Goal: Information Seeking & Learning: Learn about a topic

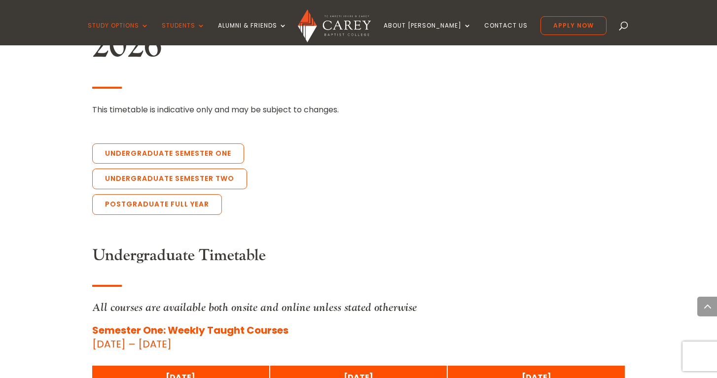
scroll to position [2193, 0]
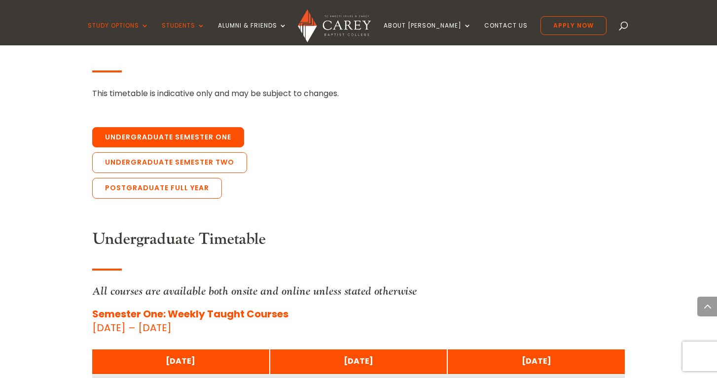
click at [202, 127] on link "Undergraduate Semester One" at bounding box center [168, 137] width 152 height 21
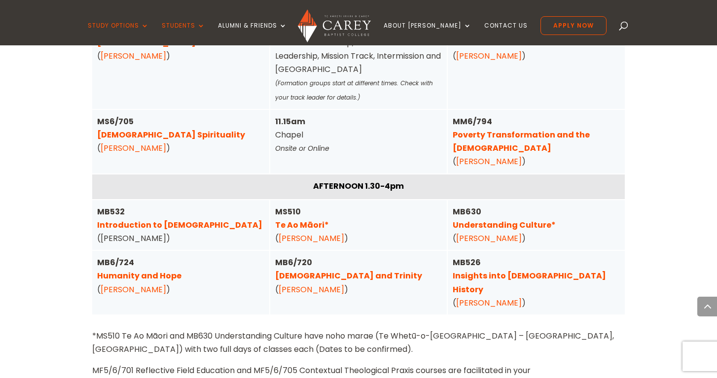
scroll to position [2524, 0]
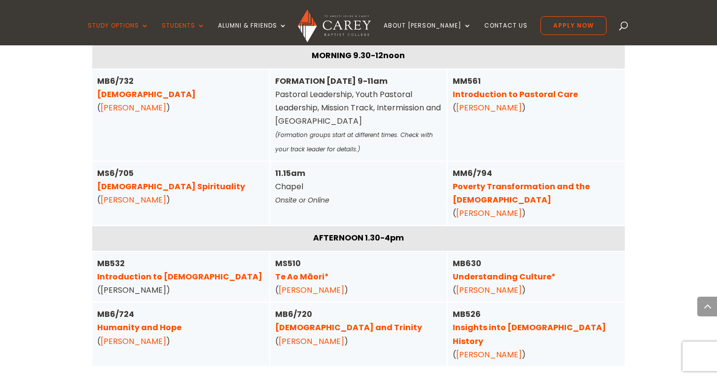
click at [515, 271] on link "Understanding Culture*" at bounding box center [504, 276] width 103 height 11
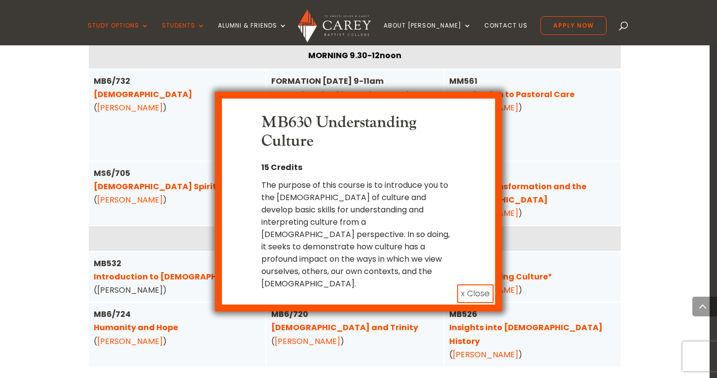
click at [473, 284] on button "x Close" at bounding box center [475, 293] width 36 height 19
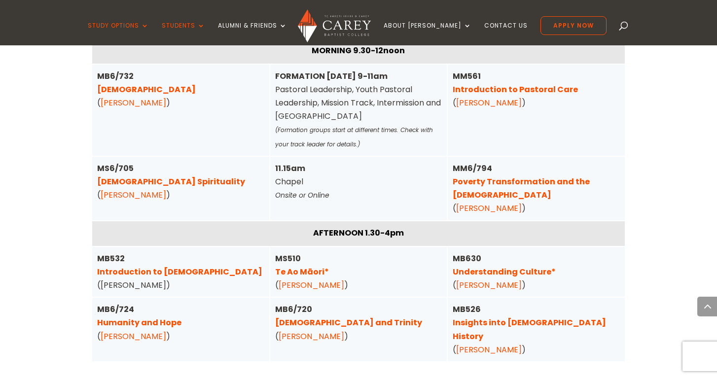
scroll to position [2495, 0]
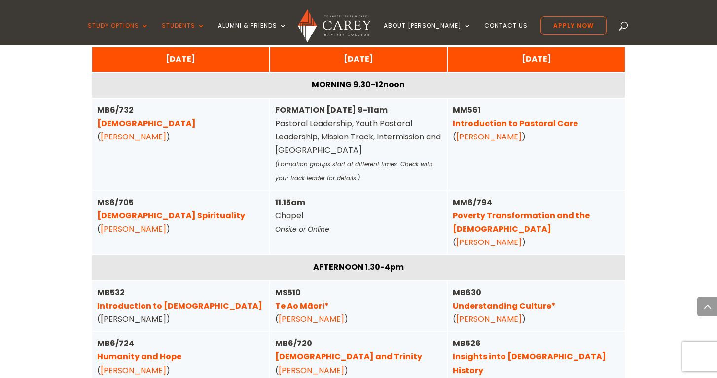
click at [522, 300] on link "Understanding Culture*" at bounding box center [504, 305] width 103 height 11
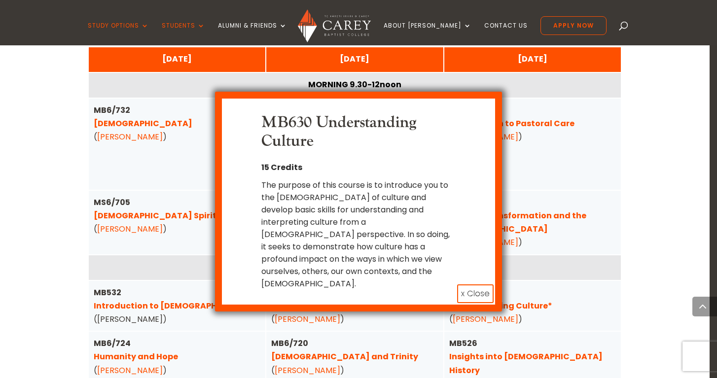
click at [469, 284] on button "x Close" at bounding box center [475, 293] width 36 height 19
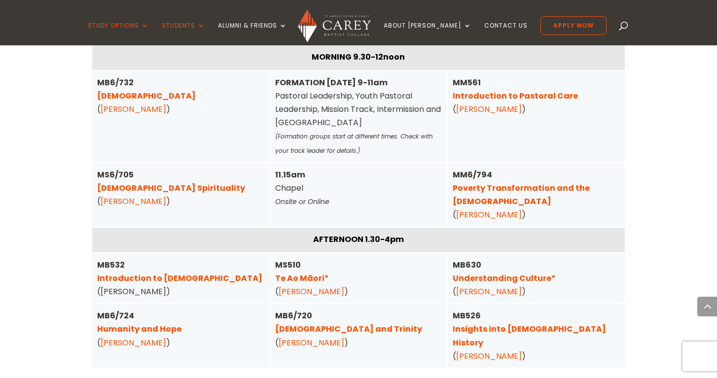
scroll to position [2538, 0]
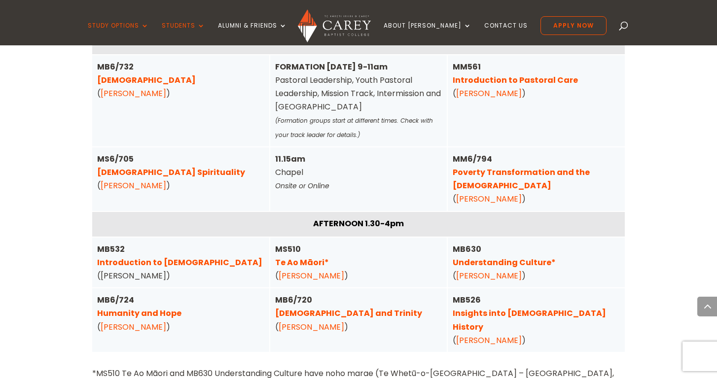
click at [525, 167] on link "Poverty Transformation and the [DEMOGRAPHIC_DATA]" at bounding box center [521, 179] width 137 height 25
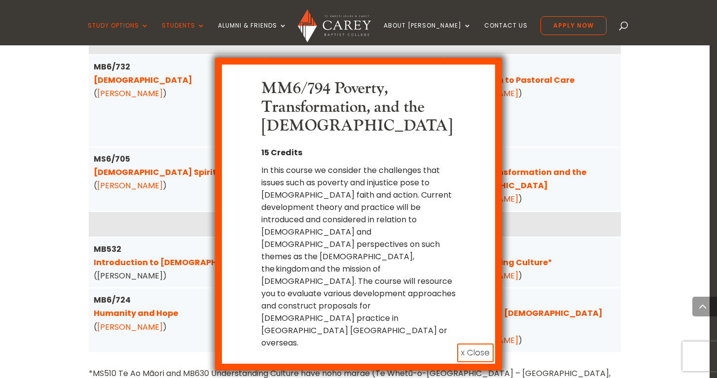
click at [476, 344] on button "x Close" at bounding box center [475, 353] width 36 height 19
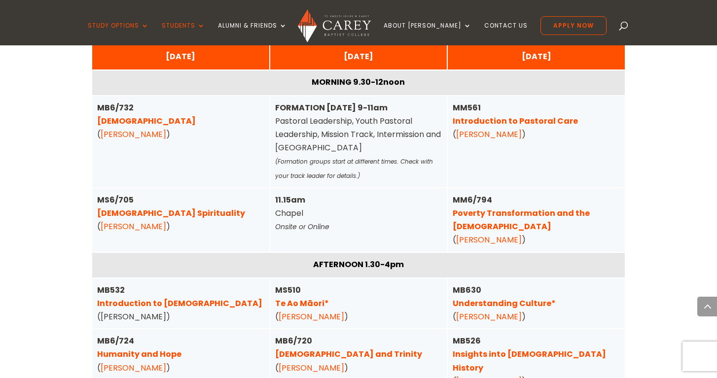
scroll to position [2491, 0]
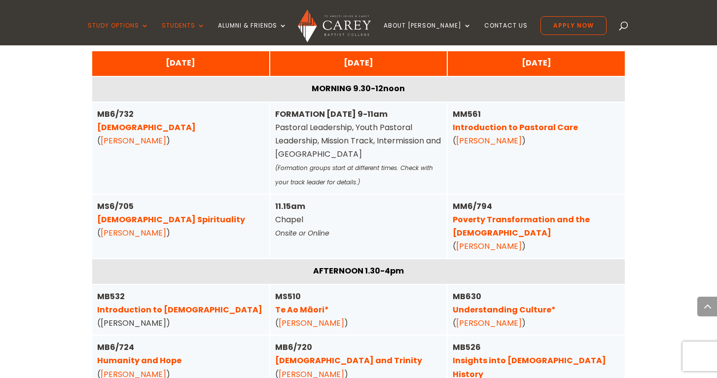
click at [159, 355] on link "Humanity and Hope" at bounding box center [139, 360] width 84 height 11
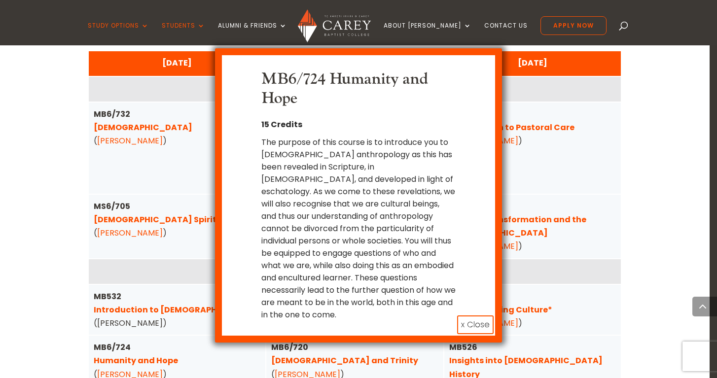
click at [487, 316] on button "x Close" at bounding box center [475, 325] width 36 height 19
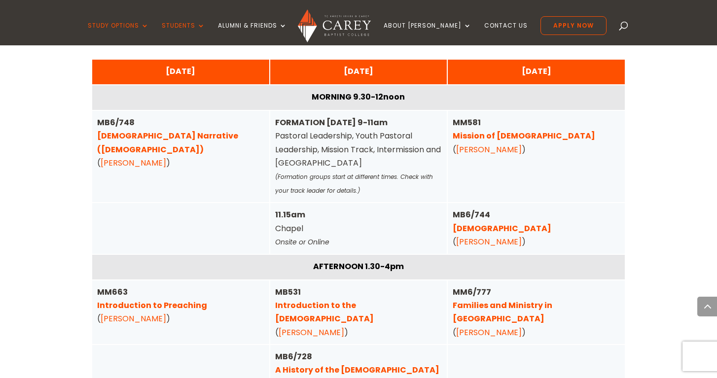
scroll to position [3323, 0]
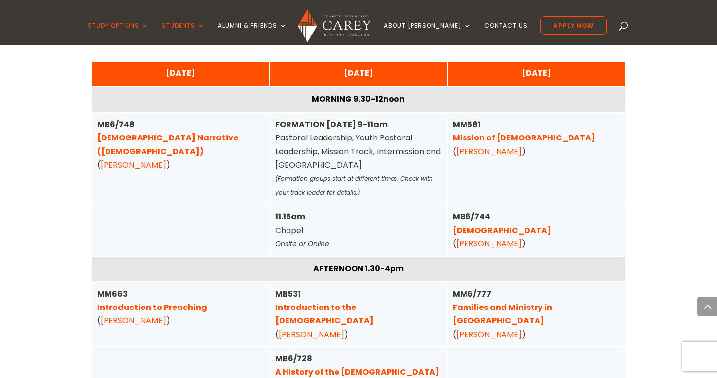
click at [369, 366] on link "A History of the [DEMOGRAPHIC_DATA] in [GEOGRAPHIC_DATA]" at bounding box center [357, 378] width 164 height 25
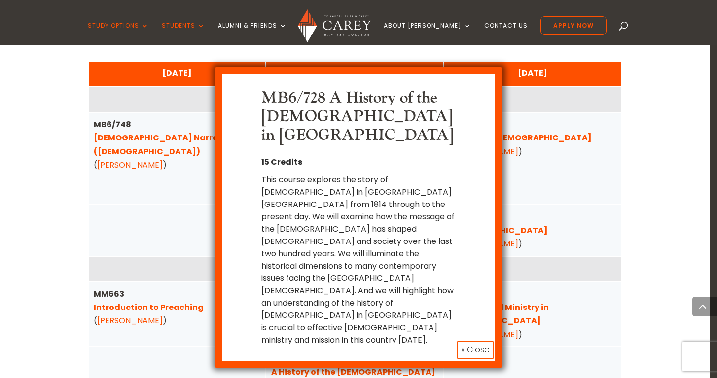
click at [476, 341] on button "x Close" at bounding box center [475, 350] width 36 height 19
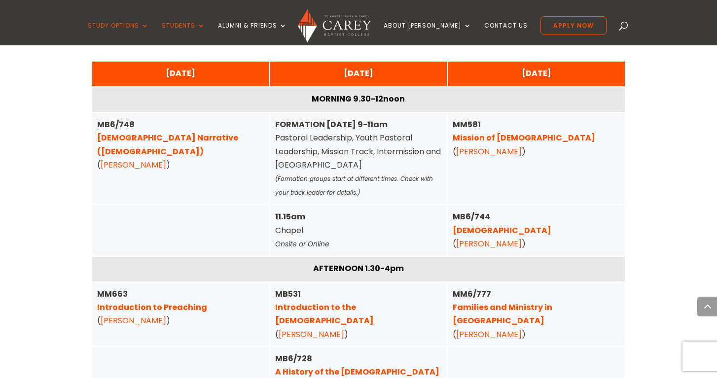
click at [486, 225] on link "[DEMOGRAPHIC_DATA]" at bounding box center [502, 230] width 99 height 11
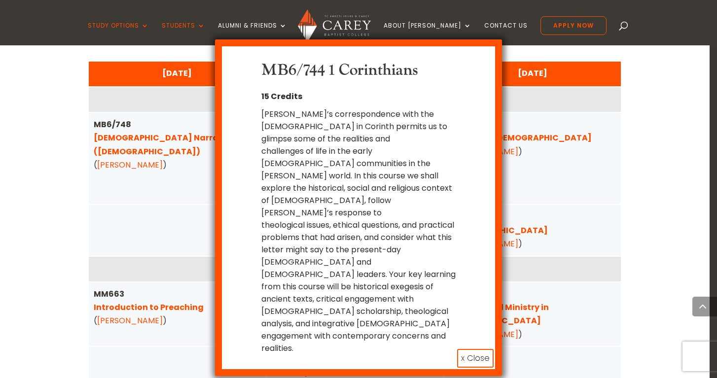
click at [480, 349] on button "x Close" at bounding box center [475, 358] width 36 height 19
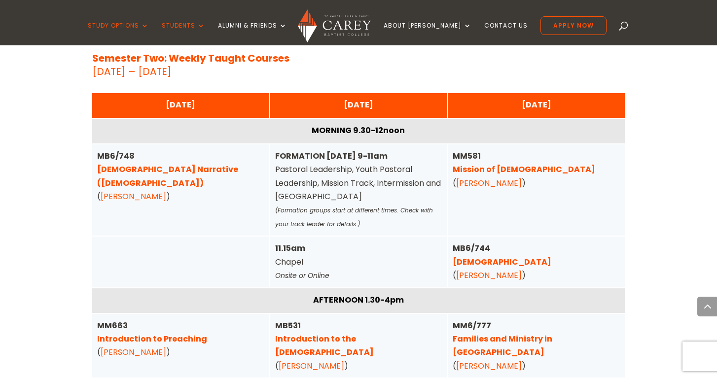
scroll to position [3238, 0]
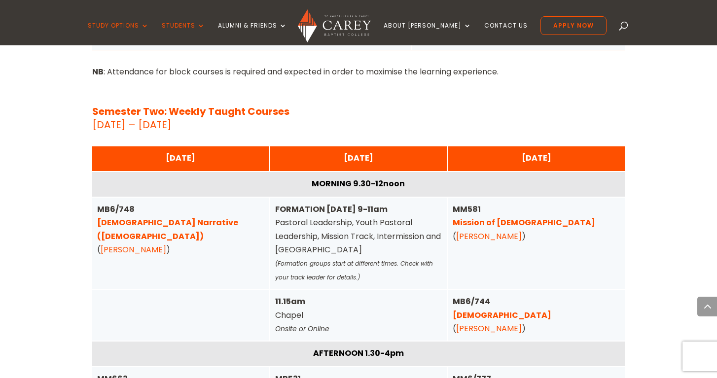
click at [149, 217] on link "[DEMOGRAPHIC_DATA] Narrative ([DEMOGRAPHIC_DATA])" at bounding box center [167, 229] width 141 height 25
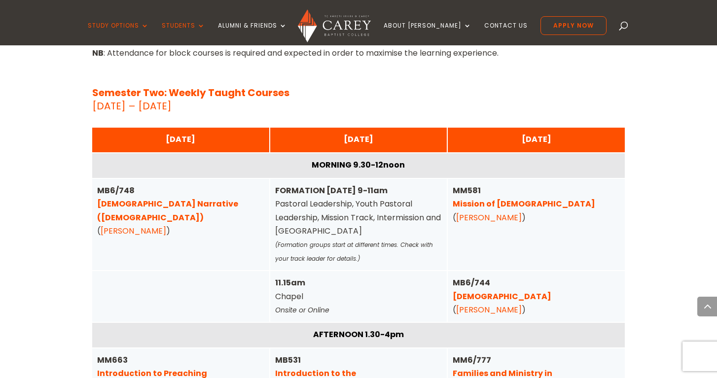
scroll to position [3261, 0]
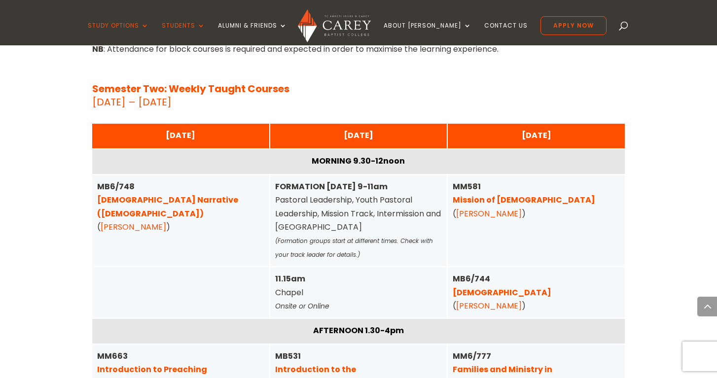
click at [178, 364] on link "Introduction to Preaching" at bounding box center [152, 369] width 110 height 11
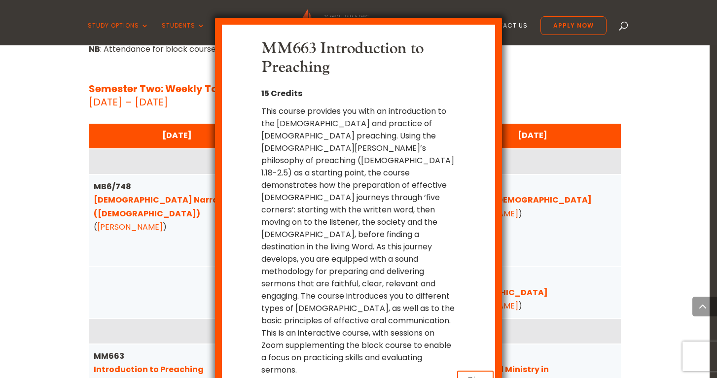
click at [483, 371] on button "x Close" at bounding box center [475, 380] width 36 height 19
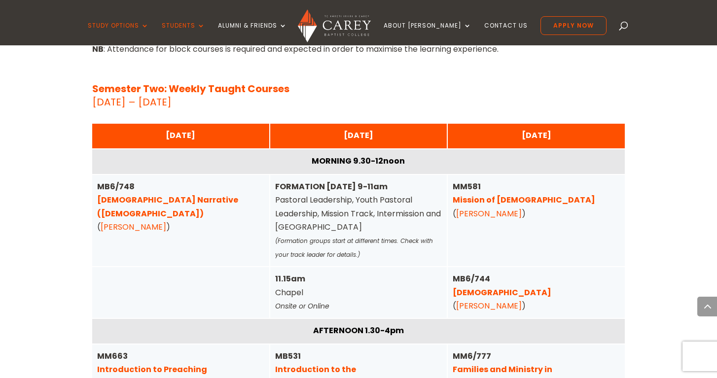
click at [511, 364] on link "Families and Ministry in [GEOGRAPHIC_DATA]" at bounding box center [503, 376] width 100 height 25
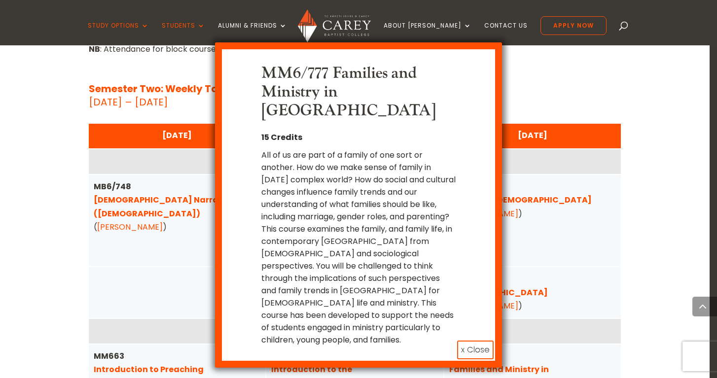
click at [545, 149] on div "MM6/777 Families and Ministry in [GEOGRAPHIC_DATA] 15 Credits All of us are par…" at bounding box center [358, 189] width 717 height 378
click at [465, 341] on button "x Close" at bounding box center [475, 350] width 36 height 19
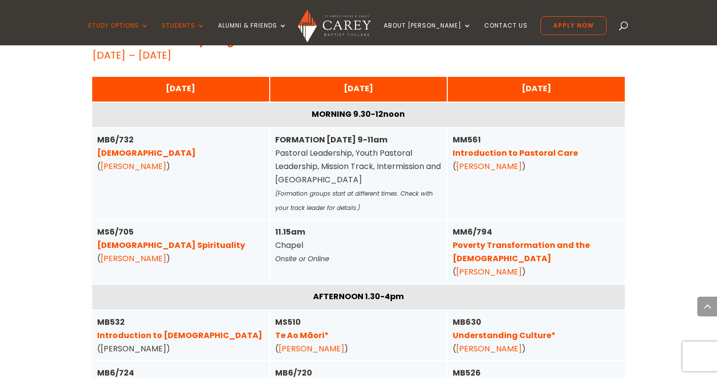
scroll to position [2467, 0]
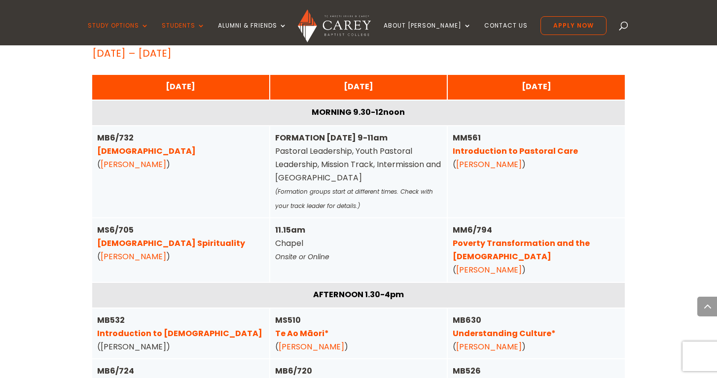
click at [499, 238] on link "Poverty Transformation and the [DEMOGRAPHIC_DATA]" at bounding box center [521, 250] width 137 height 25
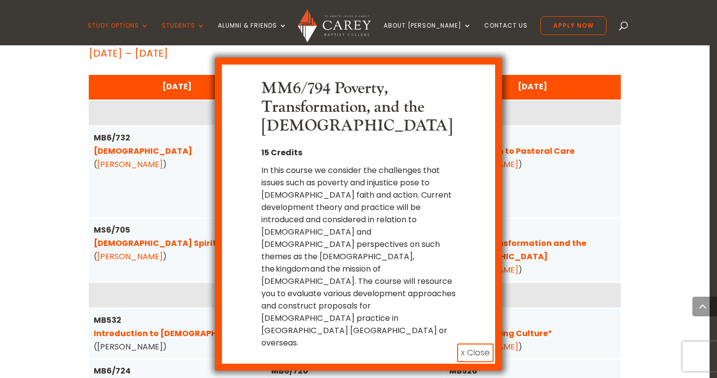
click at [476, 344] on button "x Close" at bounding box center [475, 353] width 36 height 19
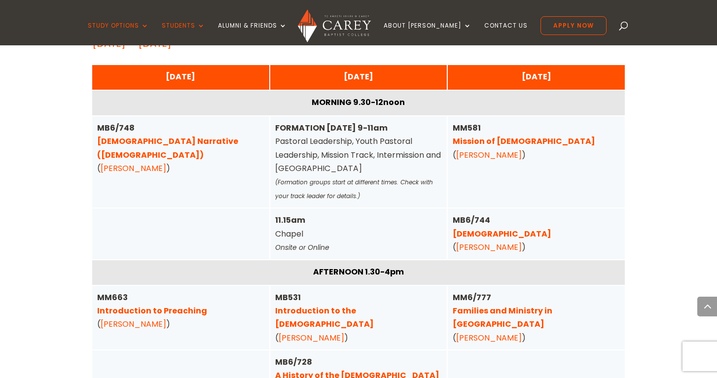
scroll to position [3320, 0]
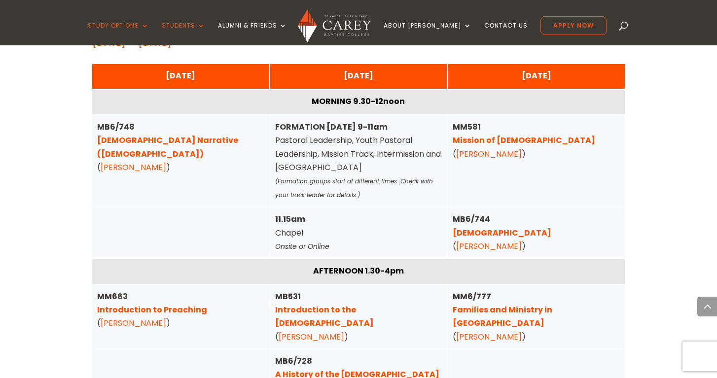
click at [196, 304] on link "Introduction to Preaching" at bounding box center [152, 309] width 110 height 11
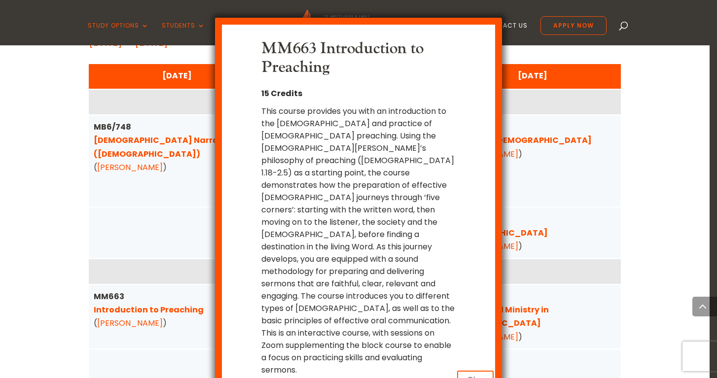
click at [467, 371] on button "x Close" at bounding box center [475, 380] width 36 height 19
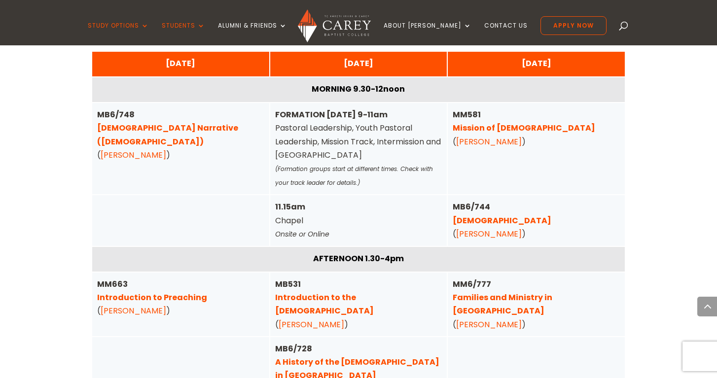
scroll to position [3329, 0]
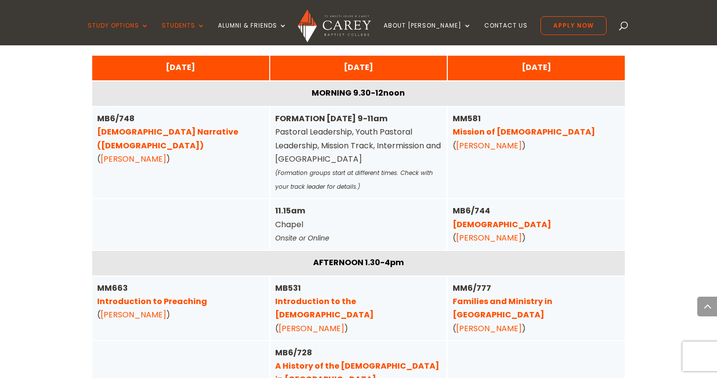
click at [493, 296] on link "Families and Ministry in [GEOGRAPHIC_DATA]" at bounding box center [503, 308] width 100 height 25
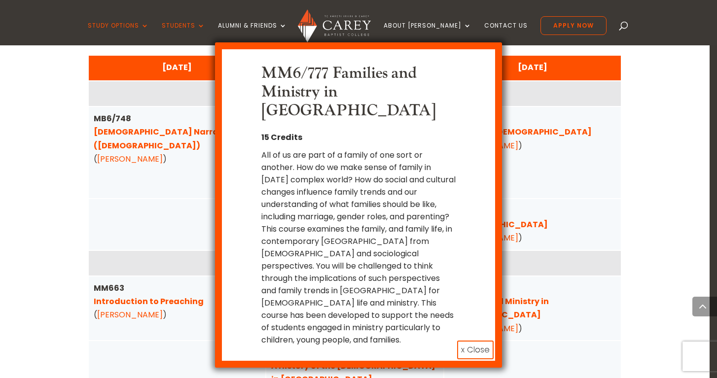
click at [469, 341] on button "x Close" at bounding box center [475, 350] width 36 height 19
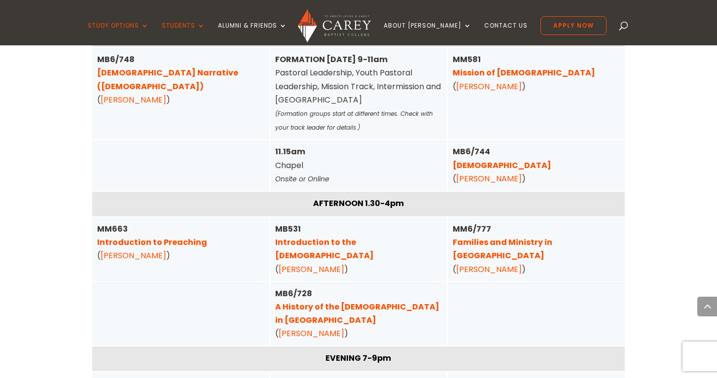
scroll to position [3390, 0]
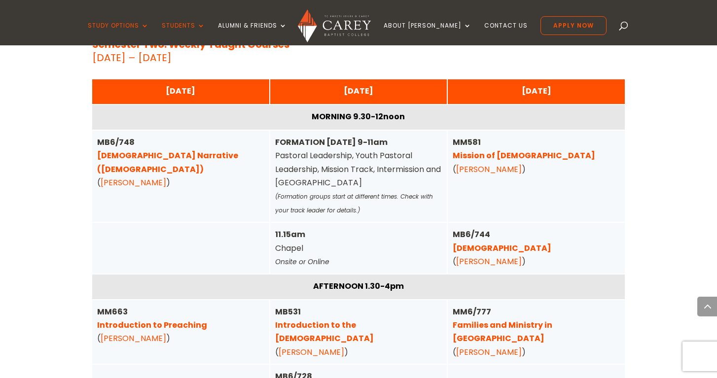
scroll to position [3304, 0]
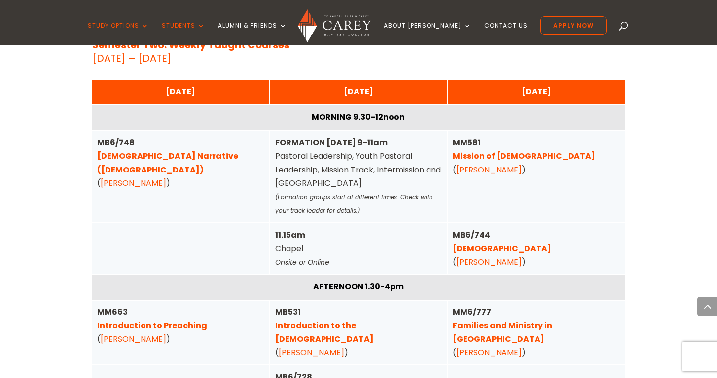
click at [487, 243] on link "[DEMOGRAPHIC_DATA]" at bounding box center [502, 248] width 99 height 11
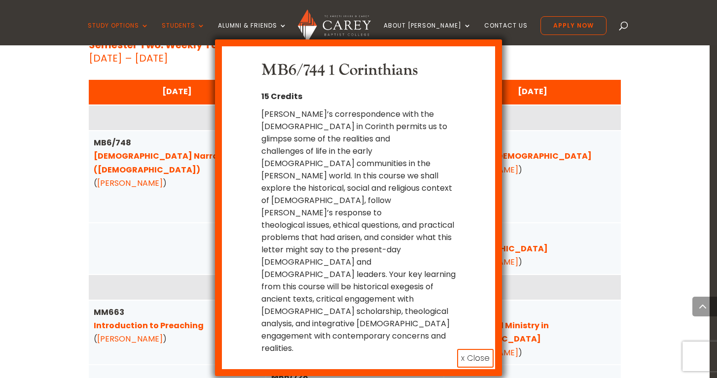
click at [487, 175] on div "MB6/744 1 Corinthians 15 Credits [PERSON_NAME]’s correspondence with the [DEMOG…" at bounding box center [358, 207] width 287 height 337
click at [470, 349] on button "x Close" at bounding box center [475, 358] width 36 height 19
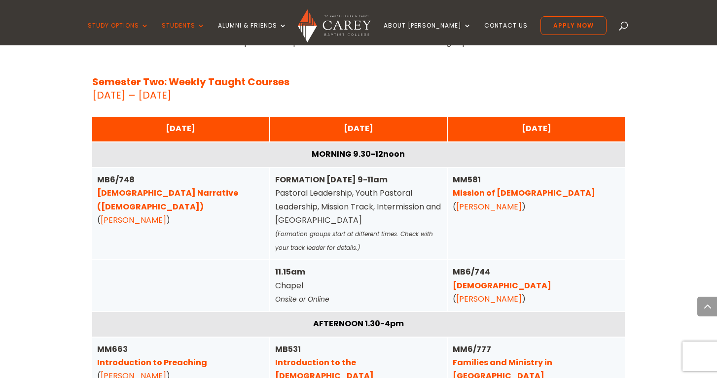
scroll to position [3267, 0]
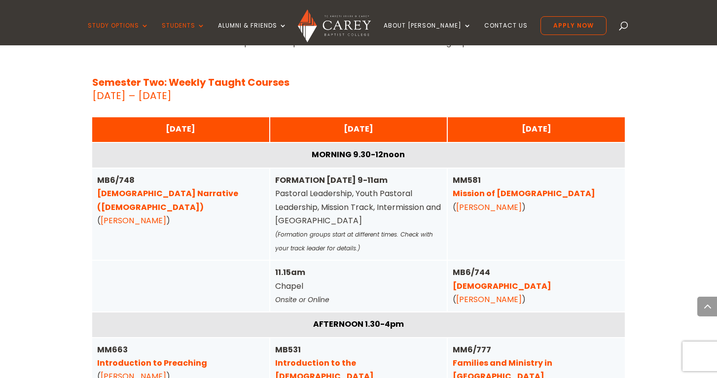
click at [160, 188] on link "[DEMOGRAPHIC_DATA] Narrative ([DEMOGRAPHIC_DATA])" at bounding box center [167, 200] width 141 height 25
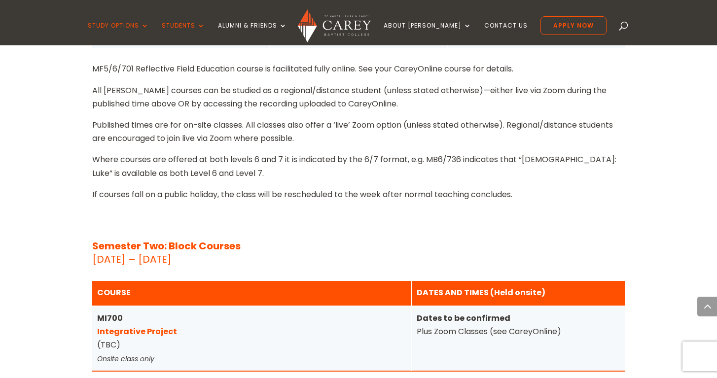
scroll to position [3801, 0]
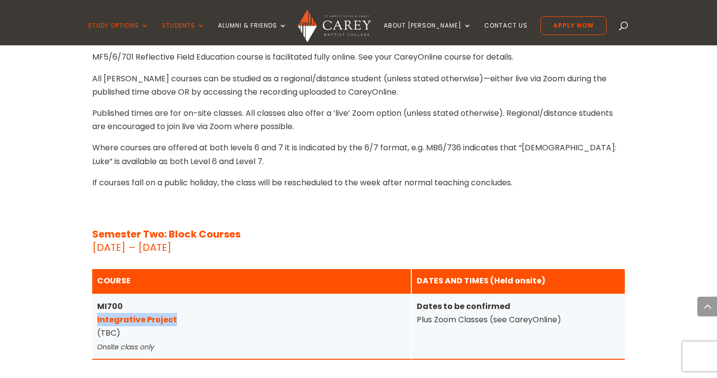
drag, startPoint x: 183, startPoint y: 208, endPoint x: -8, endPoint y: 208, distance: 191.3
click at [445, 228] on div "Semester Two: Block Courses [DATE] – [DATE] COURSE DATES AND TIMES (Held onsite…" at bounding box center [358, 315] width 532 height 174
click at [165, 314] on link "Integrative Project" at bounding box center [137, 319] width 80 height 11
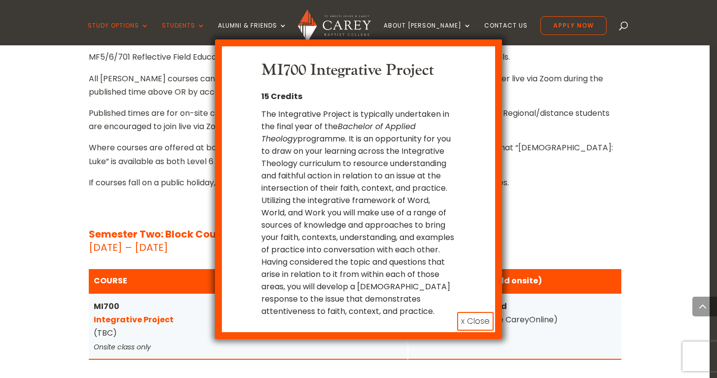
click at [481, 321] on button "x Close" at bounding box center [475, 321] width 36 height 19
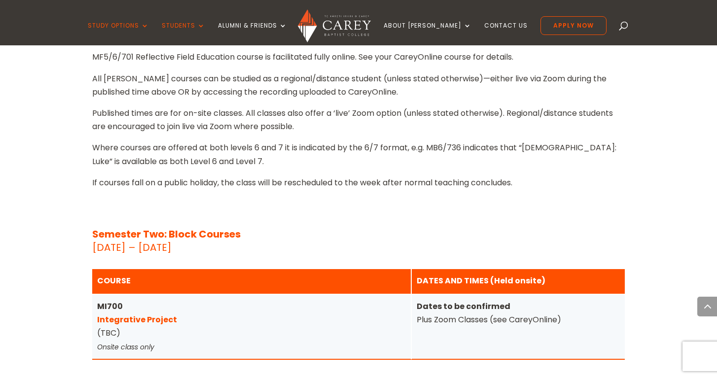
click at [155, 314] on link "Integrative Project" at bounding box center [137, 319] width 80 height 11
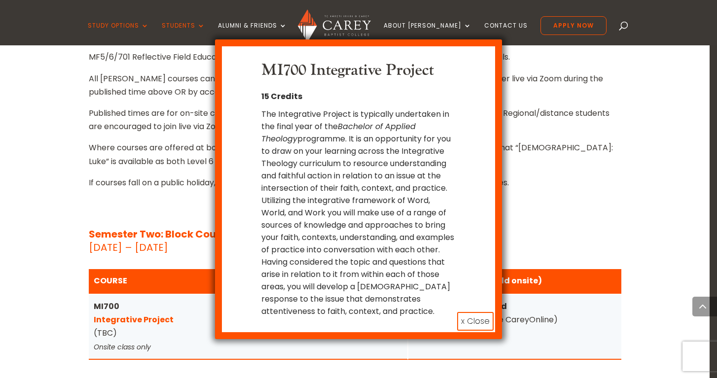
click at [474, 321] on button "x Close" at bounding box center [475, 321] width 36 height 19
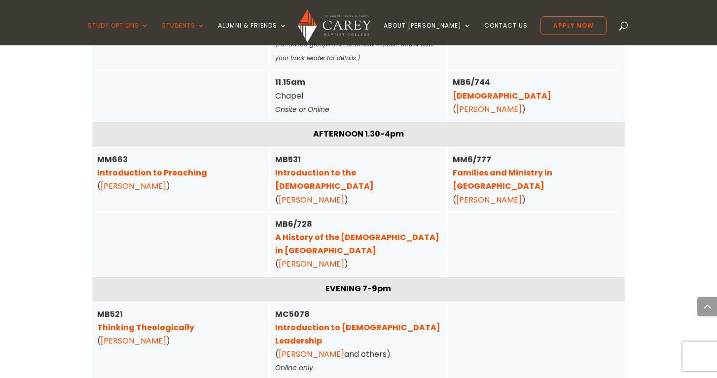
scroll to position [3460, 0]
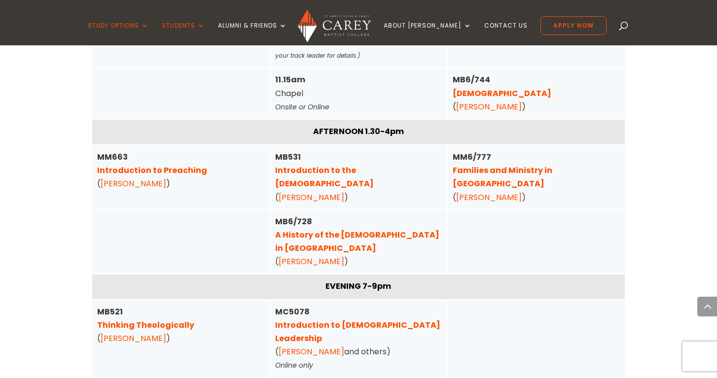
click at [338, 229] on link "A History of the [DEMOGRAPHIC_DATA] in [GEOGRAPHIC_DATA]" at bounding box center [357, 241] width 164 height 25
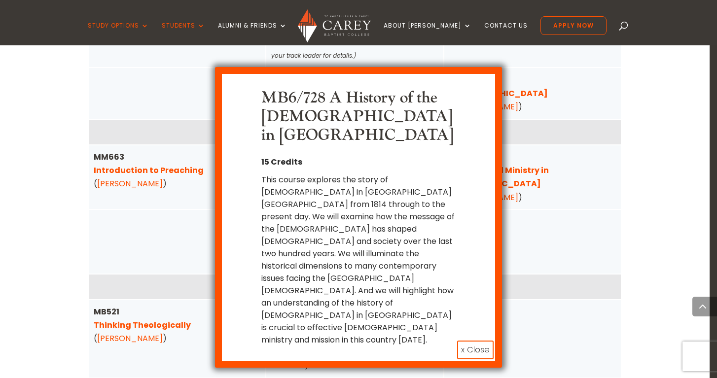
click at [477, 341] on button "x Close" at bounding box center [475, 350] width 36 height 19
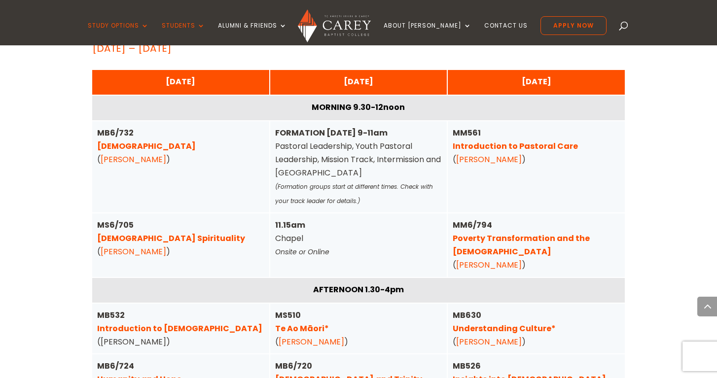
scroll to position [2474, 0]
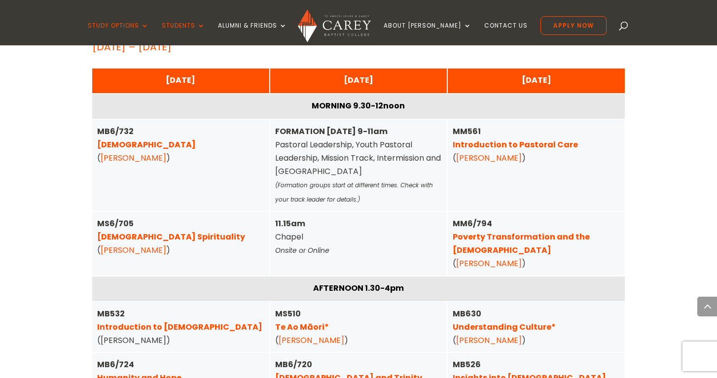
click at [145, 372] on link "Humanity and Hope" at bounding box center [139, 377] width 84 height 11
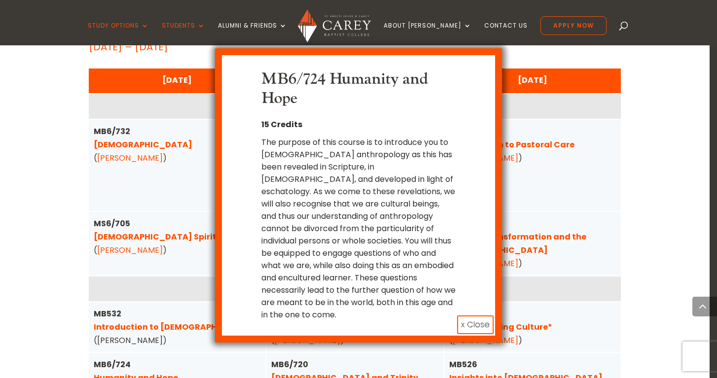
click at [471, 316] on button "x Close" at bounding box center [475, 325] width 36 height 19
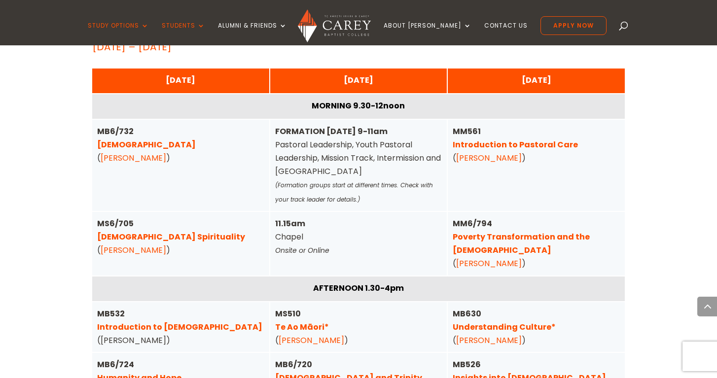
click at [512, 372] on link "Insights into [DEMOGRAPHIC_DATA] History" at bounding box center [529, 384] width 153 height 25
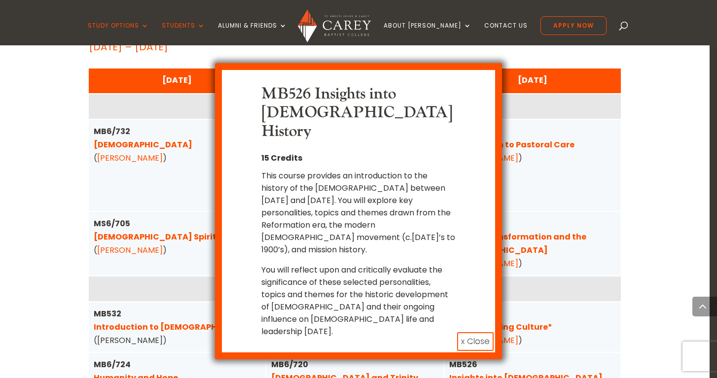
click at [478, 332] on button "x Close" at bounding box center [475, 341] width 36 height 19
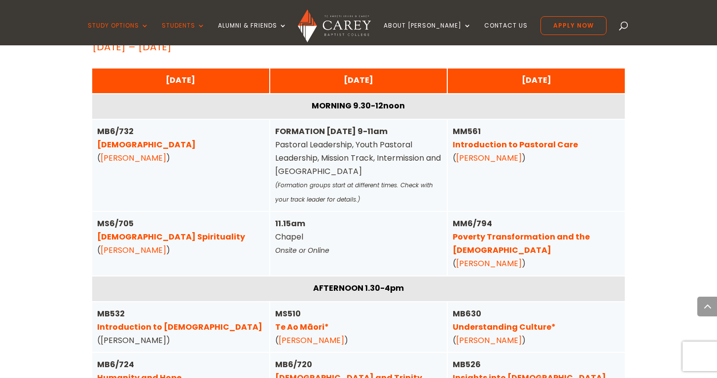
click at [311, 372] on link "[DEMOGRAPHIC_DATA] and Trinity" at bounding box center [348, 377] width 147 height 11
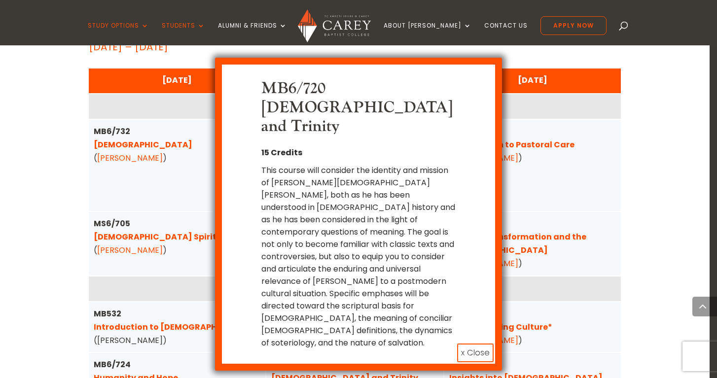
click at [481, 344] on button "x Close" at bounding box center [475, 353] width 36 height 19
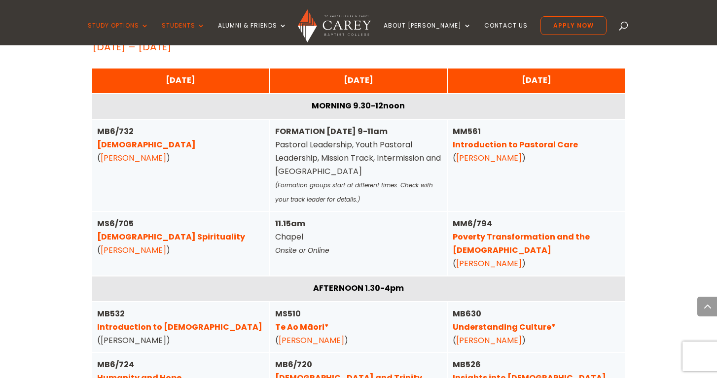
scroll to position [2476, 0]
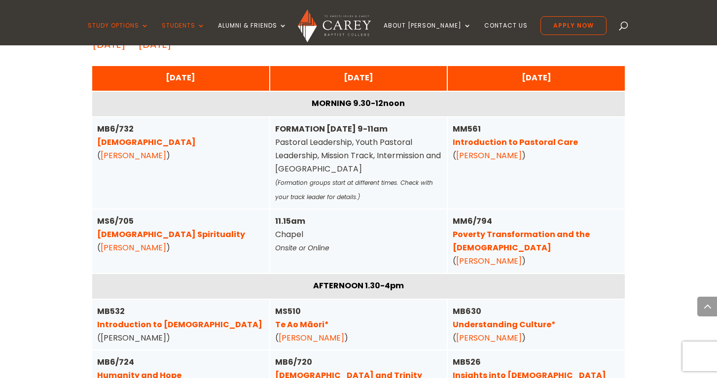
click at [115, 150] on link "[PERSON_NAME]" at bounding box center [134, 155] width 66 height 11
click at [124, 137] on link "[DEMOGRAPHIC_DATA]" at bounding box center [146, 142] width 99 height 11
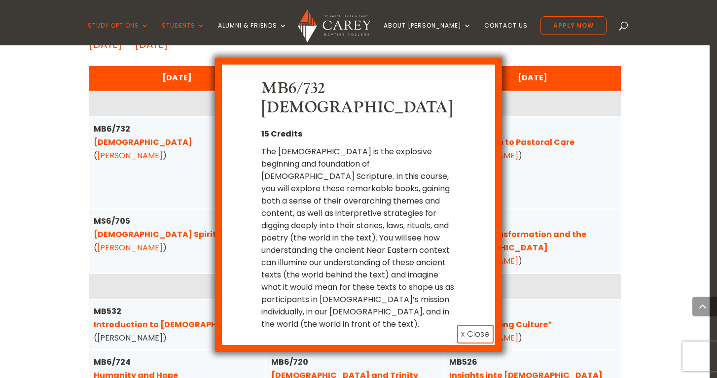
click at [472, 325] on button "x Close" at bounding box center [475, 334] width 36 height 19
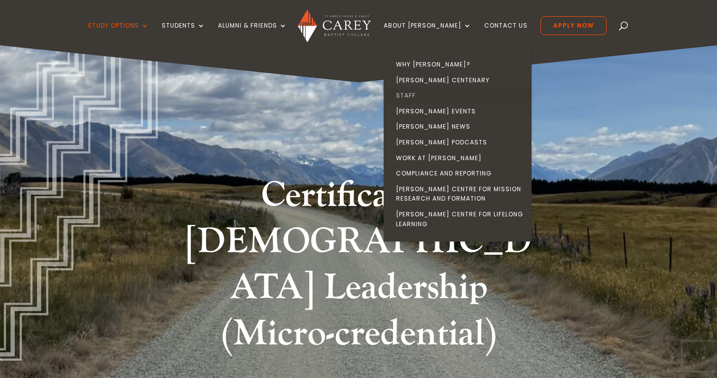
click at [427, 93] on link "Staff" at bounding box center [460, 96] width 148 height 16
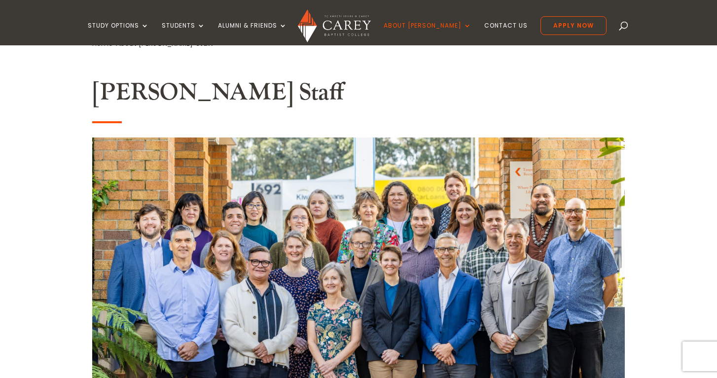
scroll to position [232, 0]
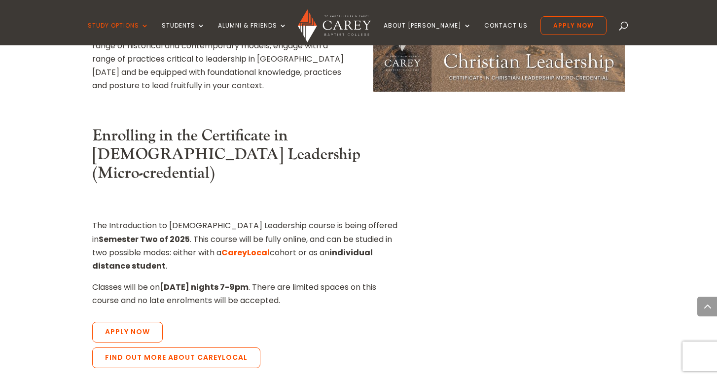
scroll to position [1065, 0]
